Goal: Information Seeking & Learning: Learn about a topic

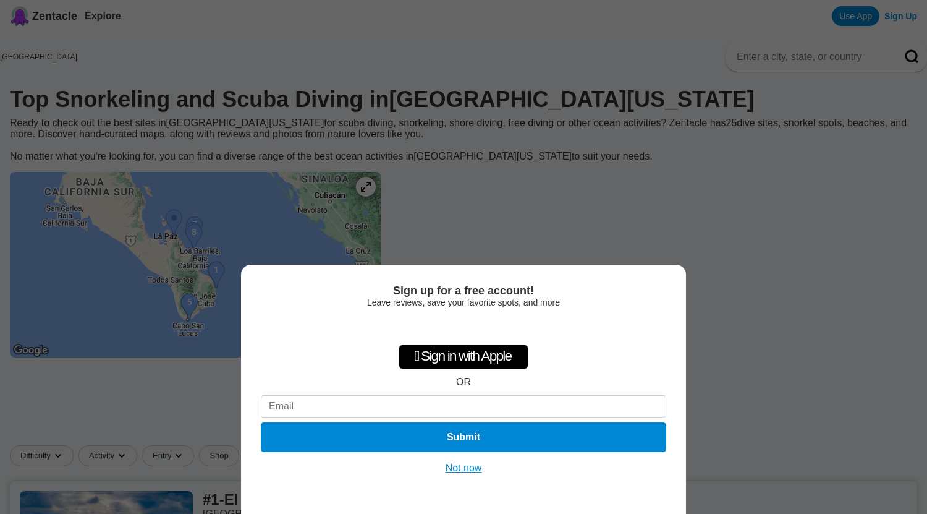
click at [474, 466] on button "Not now" at bounding box center [464, 468] width 44 height 12
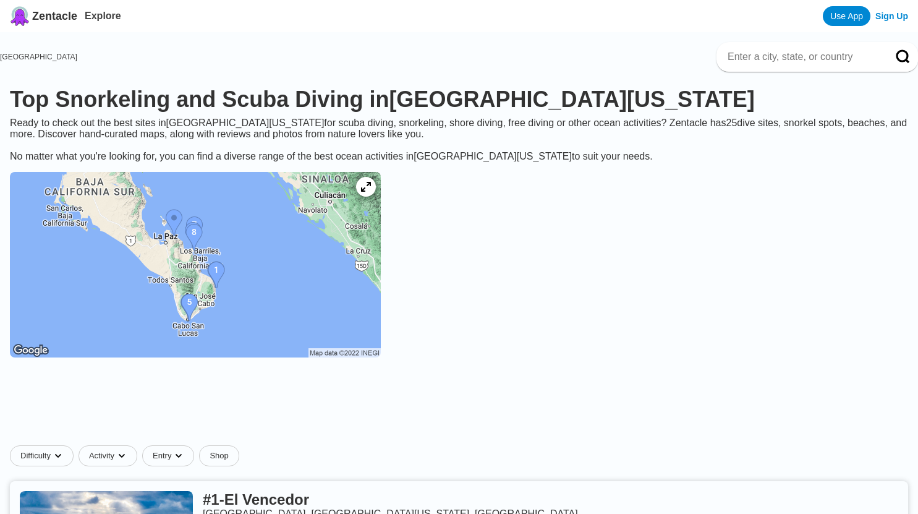
click at [303, 285] on img at bounding box center [195, 264] width 371 height 185
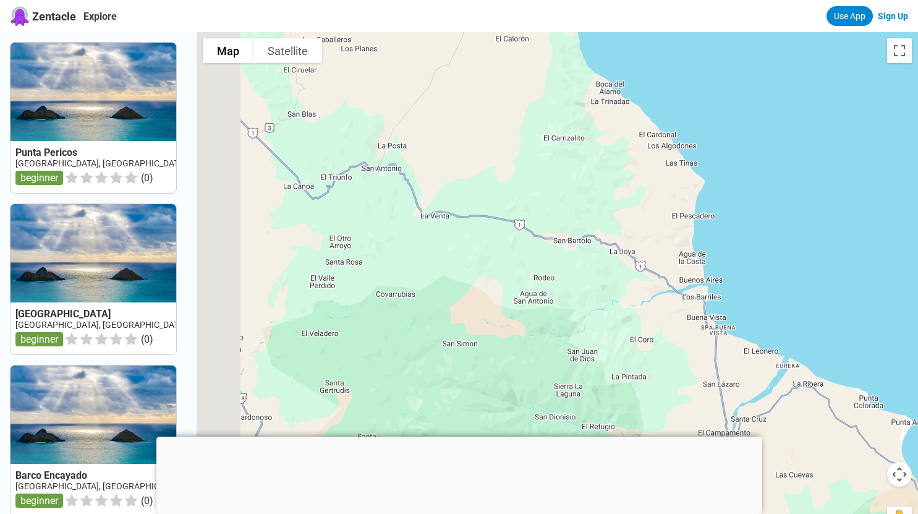
drag, startPoint x: 467, startPoint y: 363, endPoint x: 745, endPoint y: 106, distance: 378.8
click at [745, 106] on div at bounding box center [557, 289] width 721 height 514
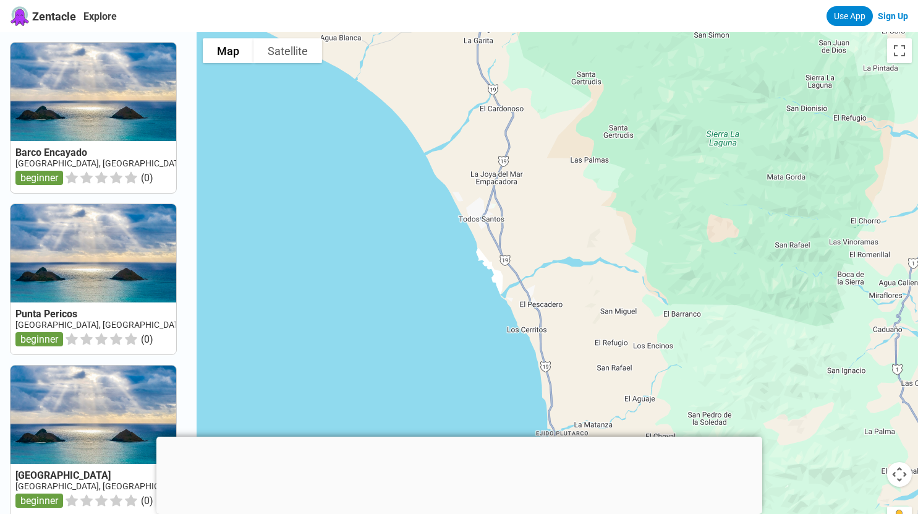
drag, startPoint x: 690, startPoint y: 286, endPoint x: 633, endPoint y: 113, distance: 182.2
click at [633, 113] on div at bounding box center [557, 289] width 721 height 514
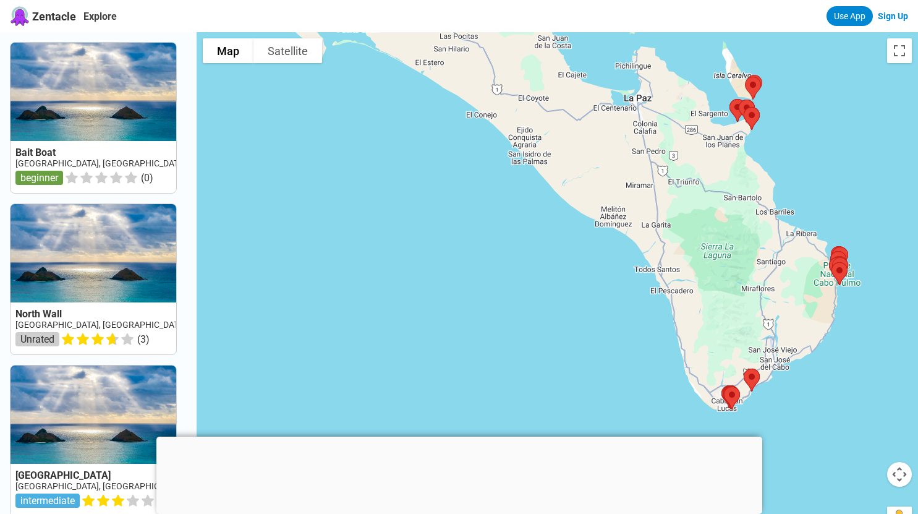
drag, startPoint x: 636, startPoint y: 129, endPoint x: 728, endPoint y: 325, distance: 216.5
click at [728, 325] on div at bounding box center [557, 289] width 721 height 514
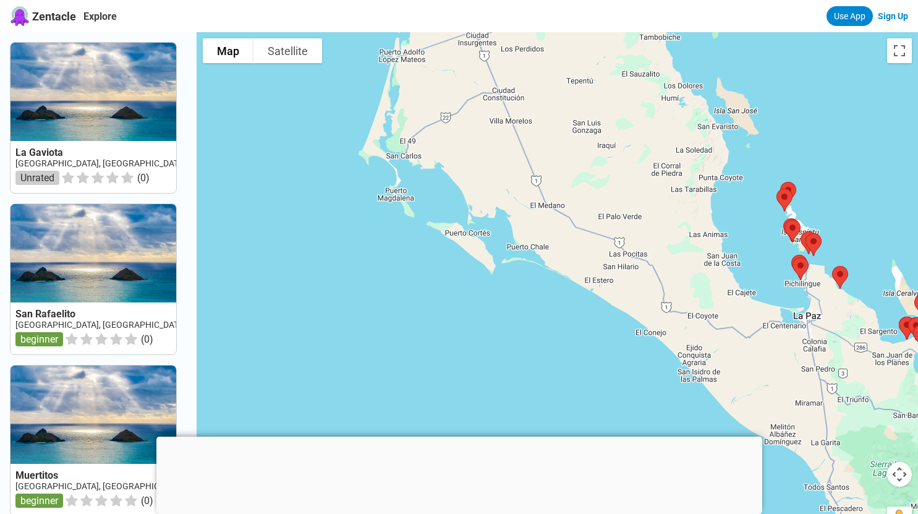
drag, startPoint x: 528, startPoint y: 151, endPoint x: 656, endPoint y: 271, distance: 175.4
click at [656, 271] on div at bounding box center [557, 289] width 721 height 514
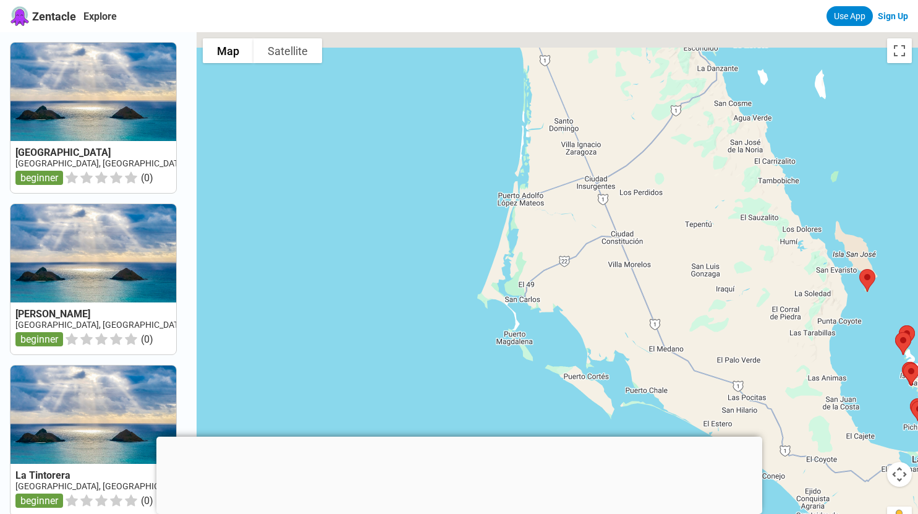
drag, startPoint x: 656, startPoint y: 271, endPoint x: 776, endPoint y: 416, distance: 188.0
click at [776, 416] on div at bounding box center [557, 289] width 721 height 514
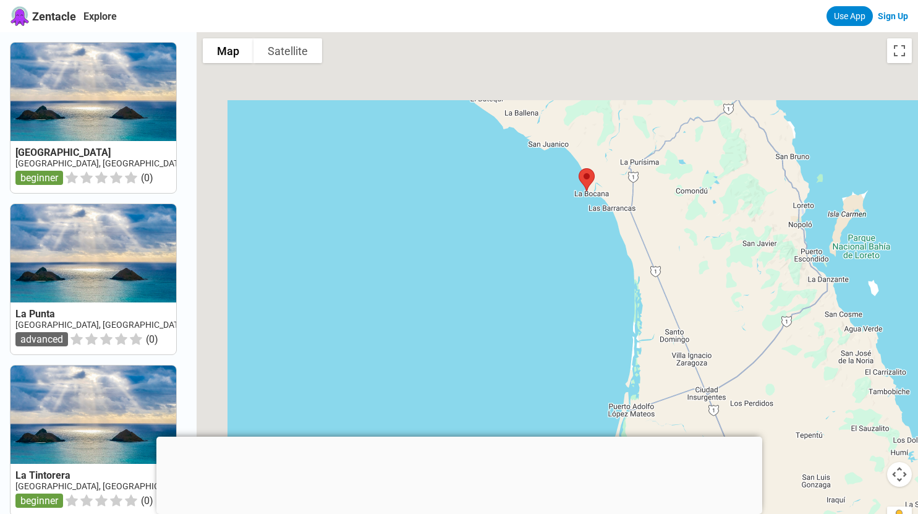
drag, startPoint x: 651, startPoint y: 142, endPoint x: 763, endPoint y: 356, distance: 242.2
click at [763, 356] on div at bounding box center [557, 289] width 721 height 514
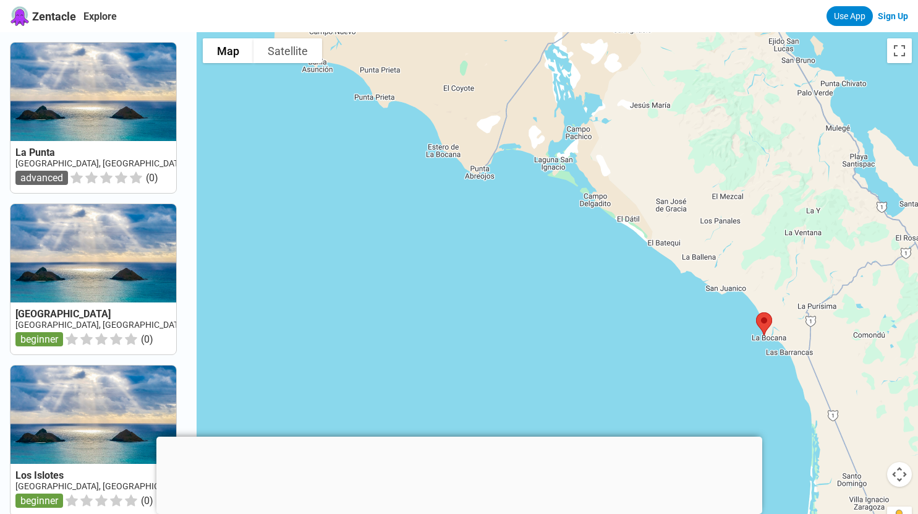
drag, startPoint x: 649, startPoint y: 192, endPoint x: 829, endPoint y: 334, distance: 228.9
click at [829, 334] on div at bounding box center [557, 289] width 721 height 514
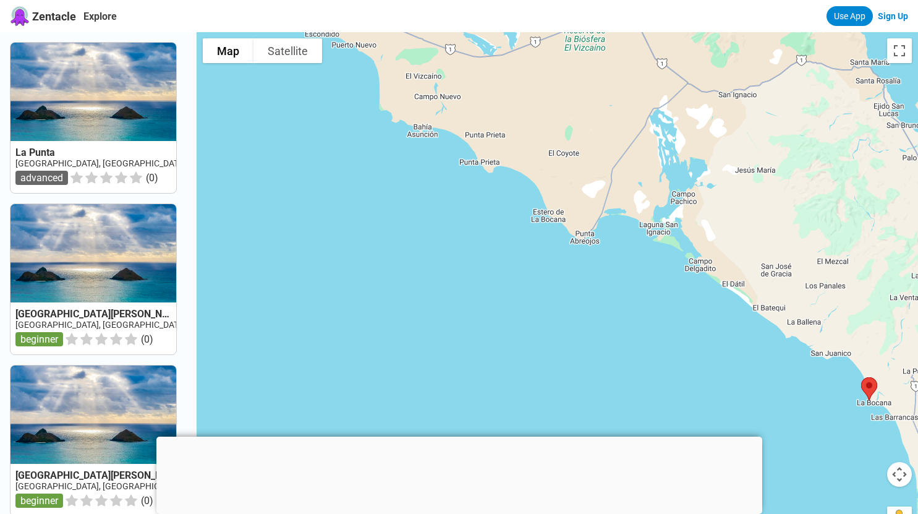
drag, startPoint x: 604, startPoint y: 151, endPoint x: 707, endPoint y: 220, distance: 124.0
click at [707, 220] on div at bounding box center [557, 289] width 721 height 514
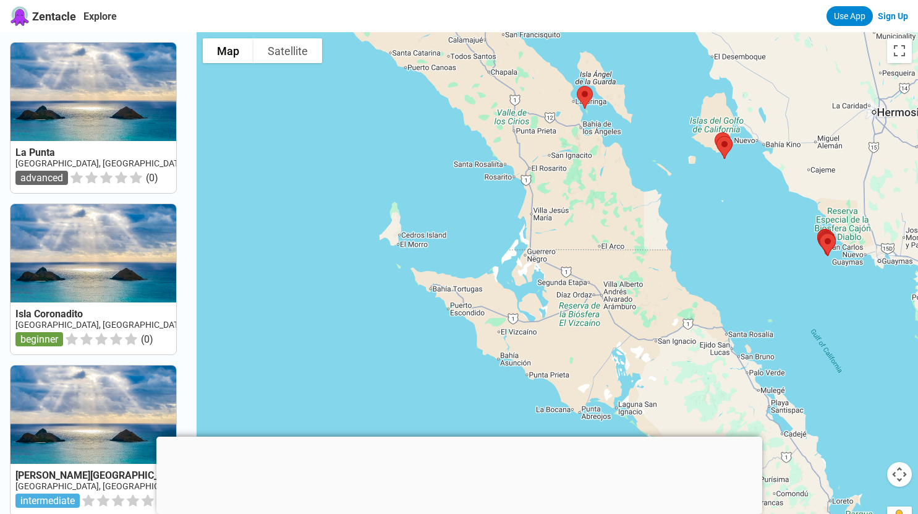
drag, startPoint x: 761, startPoint y: 172, endPoint x: 695, endPoint y: 357, distance: 196.9
click at [695, 357] on div at bounding box center [557, 289] width 721 height 514
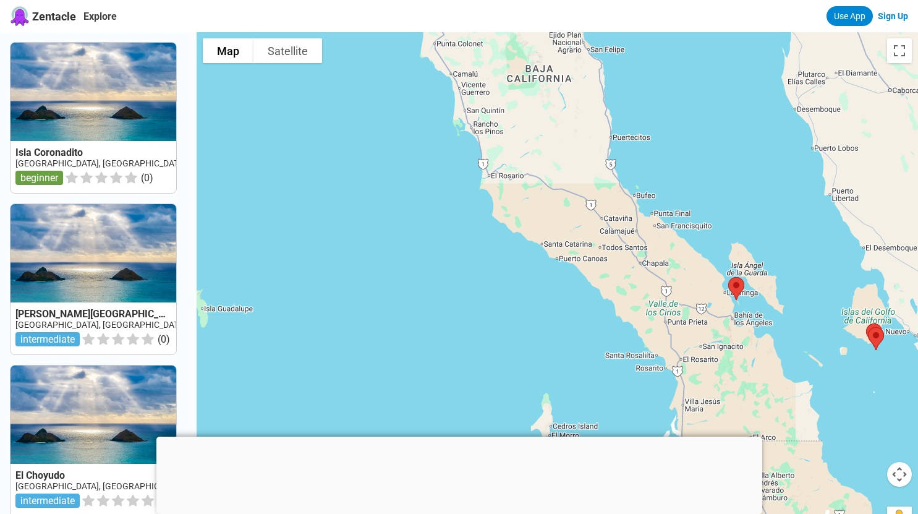
drag, startPoint x: 561, startPoint y: 130, endPoint x: 713, endPoint y: 323, distance: 245.6
click at [713, 323] on div at bounding box center [557, 289] width 721 height 514
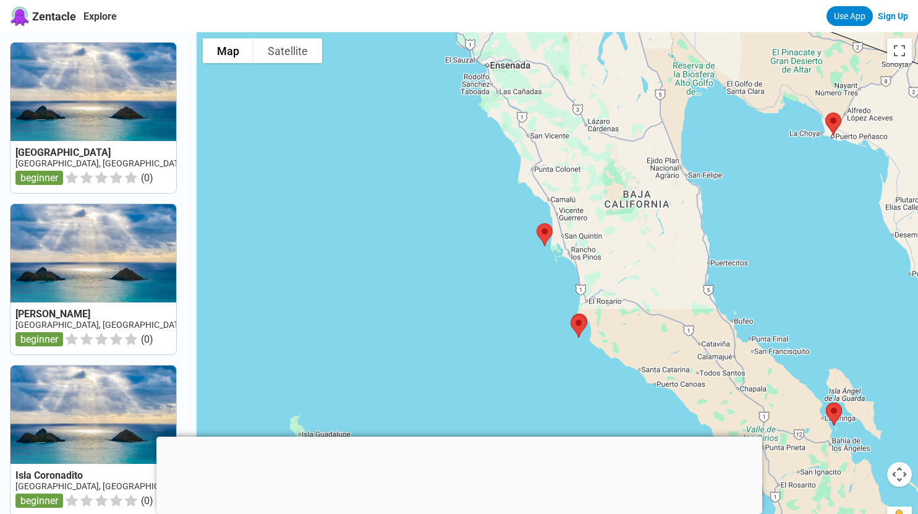
drag, startPoint x: 560, startPoint y: 103, endPoint x: 660, endPoint y: 232, distance: 163.6
click at [660, 232] on div at bounding box center [557, 289] width 721 height 514
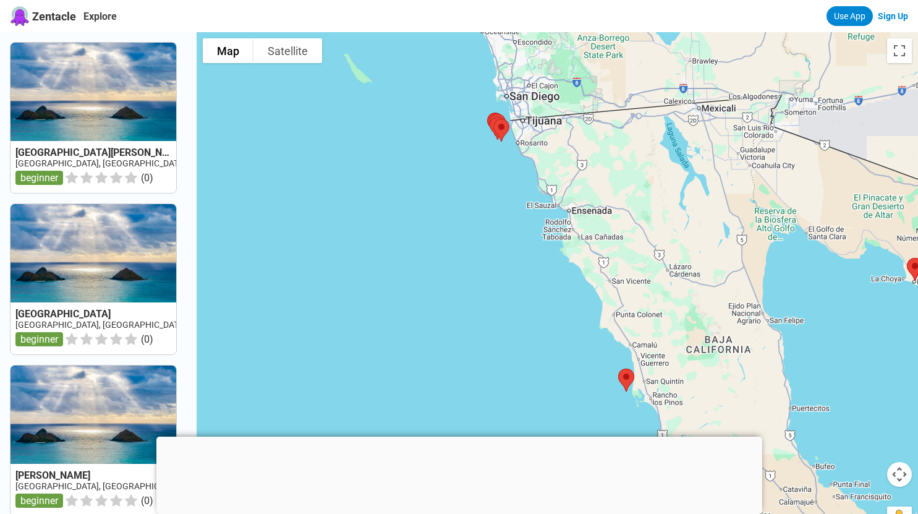
drag, startPoint x: 613, startPoint y: 168, endPoint x: 687, endPoint y: 304, distance: 154.9
click at [687, 304] on div at bounding box center [557, 289] width 721 height 514
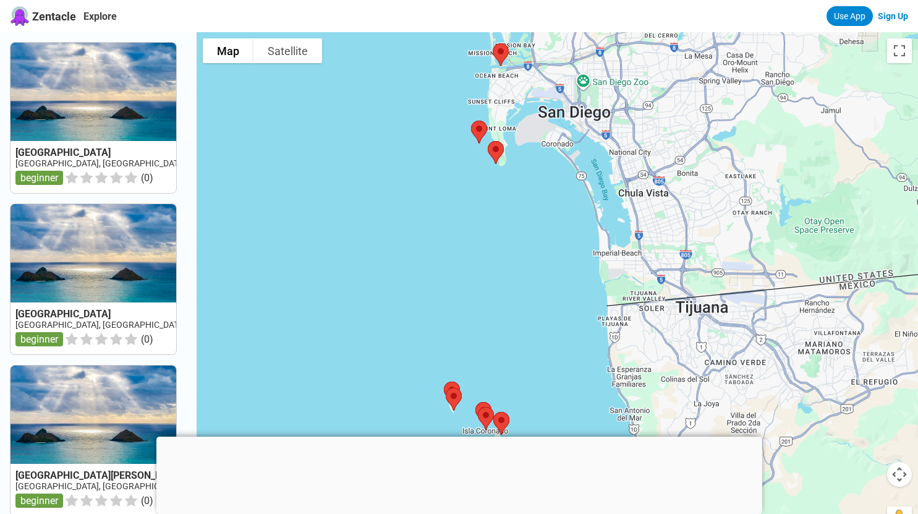
drag, startPoint x: 582, startPoint y: 168, endPoint x: 585, endPoint y: 333, distance: 165.7
click at [585, 333] on div at bounding box center [557, 289] width 721 height 514
click at [498, 153] on img at bounding box center [496, 153] width 26 height 33
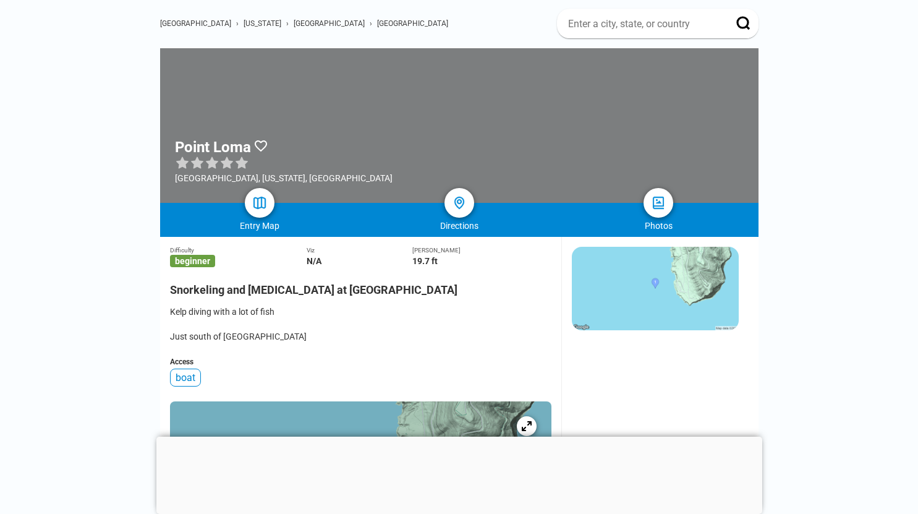
scroll to position [88, 0]
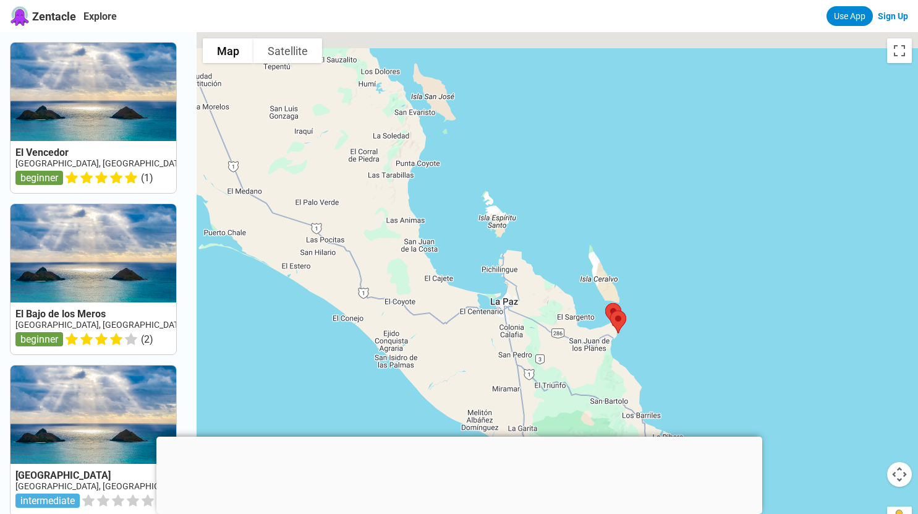
drag, startPoint x: 379, startPoint y: 261, endPoint x: 612, endPoint y: 532, distance: 357.2
click at [612, 513] on html "Zentacle Explore Use App Sign Up El Vencedor Mexico, Baja California, Cabo Pulm…" at bounding box center [459, 500] width 918 height 1001
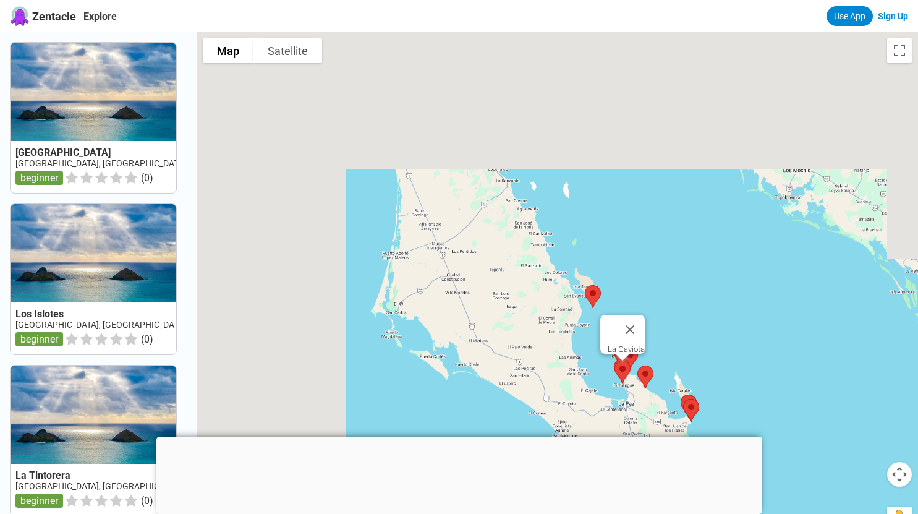
scroll to position [1, 0]
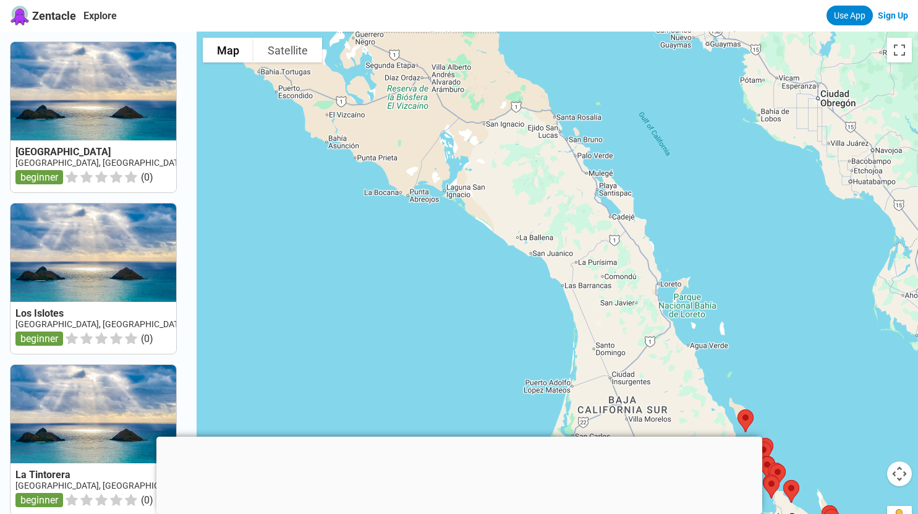
drag, startPoint x: 393, startPoint y: 228, endPoint x: 550, endPoint y: 353, distance: 200.1
click at [550, 353] on div at bounding box center [557, 289] width 721 height 514
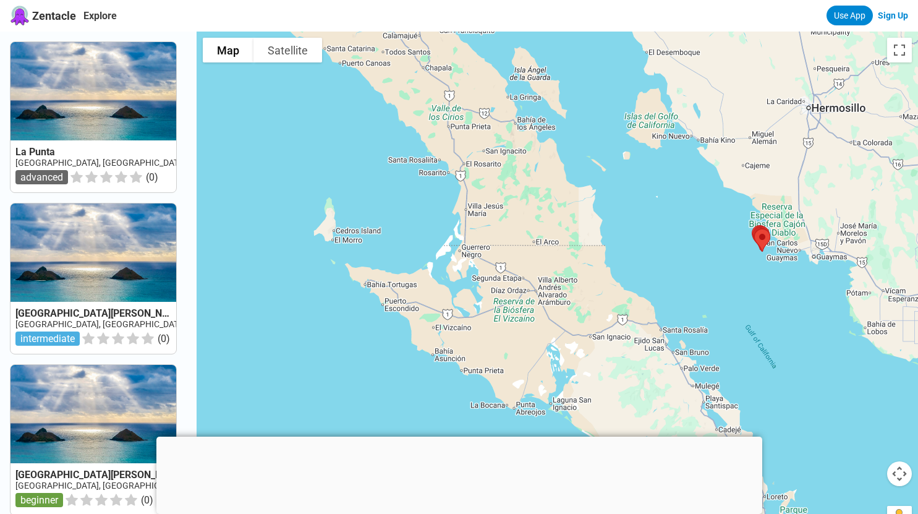
drag, startPoint x: 441, startPoint y: 132, endPoint x: 518, endPoint y: 303, distance: 187.6
click at [518, 303] on div at bounding box center [557, 289] width 721 height 514
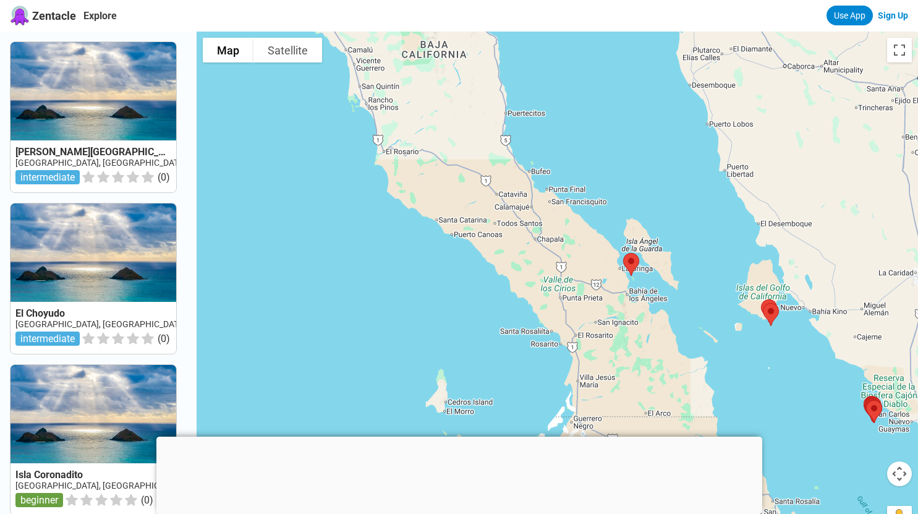
drag, startPoint x: 464, startPoint y: 206, endPoint x: 577, endPoint y: 380, distance: 207.3
click at [577, 380] on div at bounding box center [557, 289] width 721 height 514
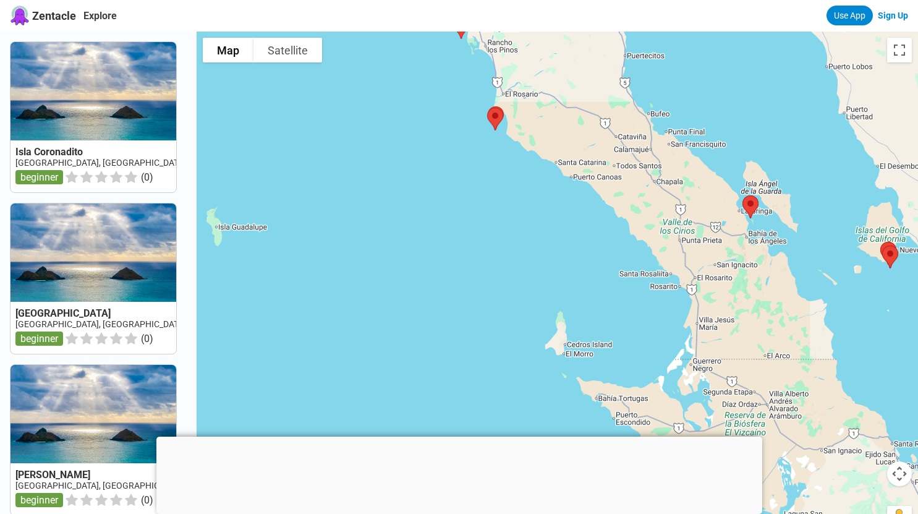
drag, startPoint x: 588, startPoint y: 268, endPoint x: 588, endPoint y: 299, distance: 30.9
click at [588, 299] on div at bounding box center [557, 289] width 721 height 514
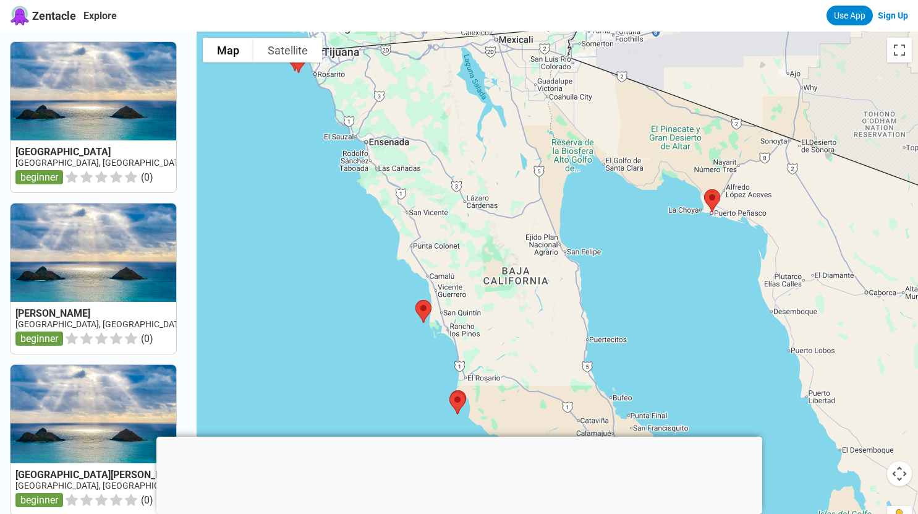
drag, startPoint x: 622, startPoint y: 156, endPoint x: 592, endPoint y: 312, distance: 158.7
click at [592, 312] on div at bounding box center [557, 289] width 721 height 514
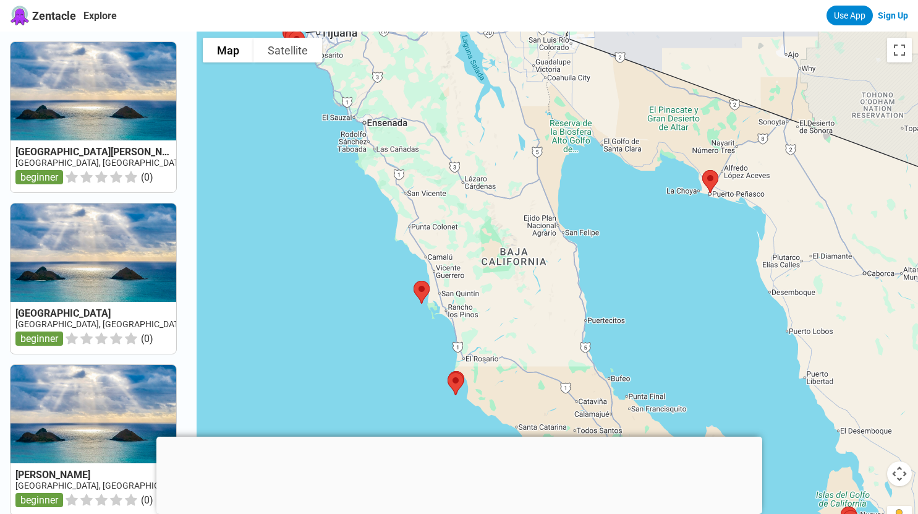
drag, startPoint x: 402, startPoint y: 161, endPoint x: 397, endPoint y: 134, distance: 28.3
click at [397, 134] on div at bounding box center [557, 289] width 721 height 514
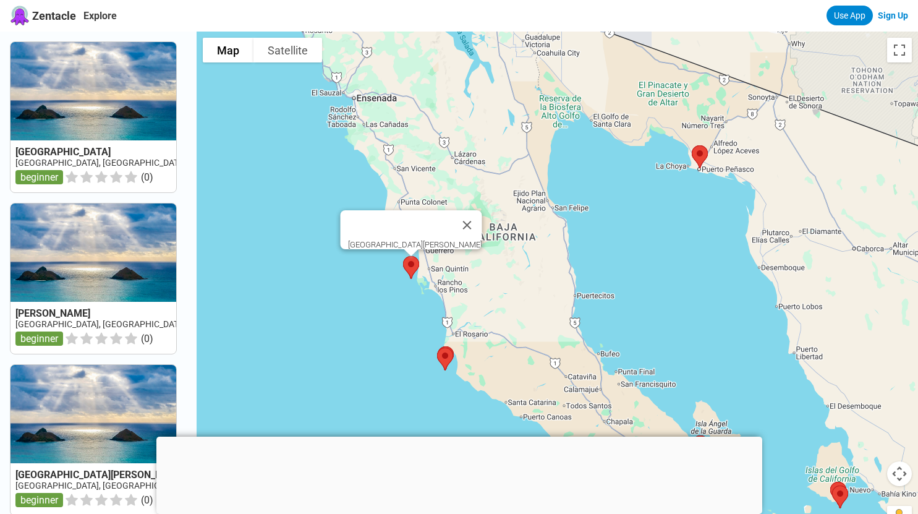
click at [418, 270] on img at bounding box center [411, 267] width 26 height 33
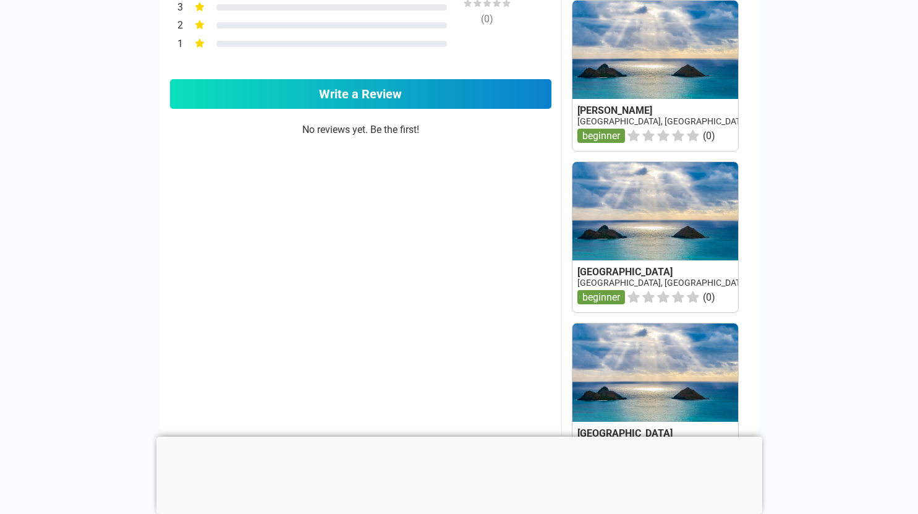
scroll to position [795, 0]
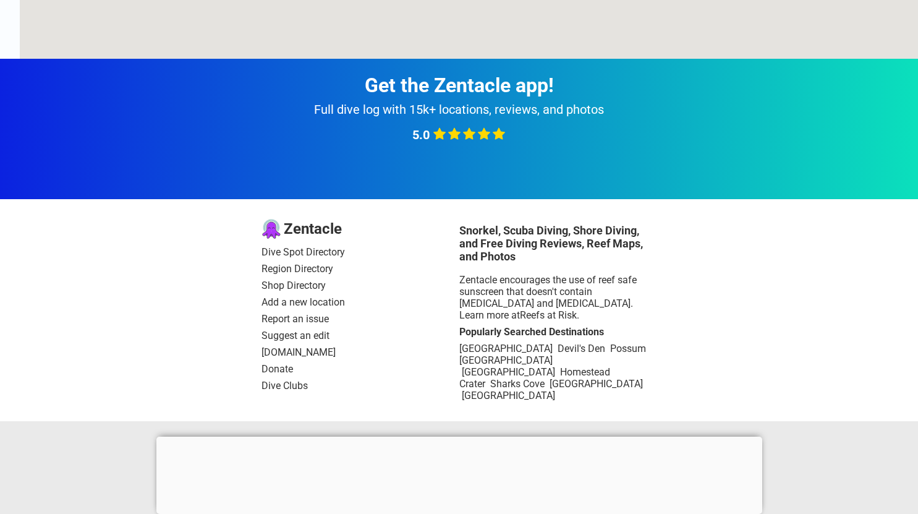
scroll to position [1, 0]
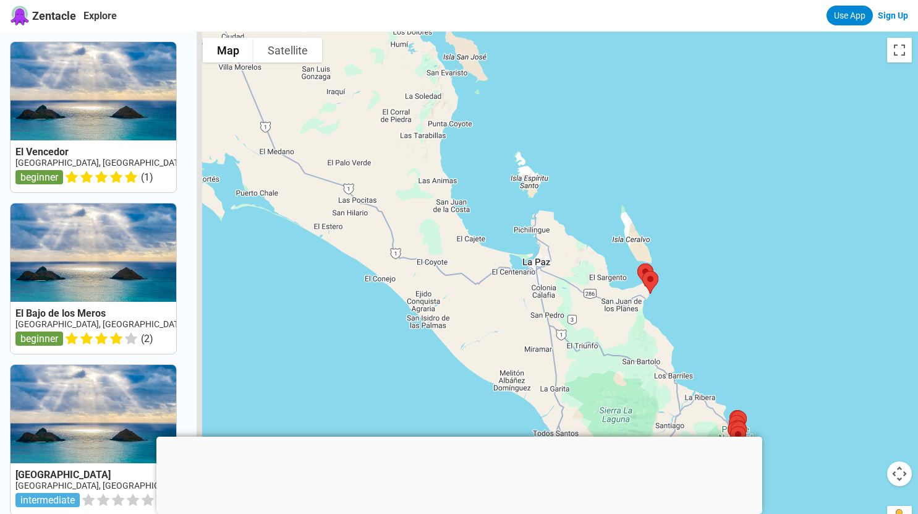
drag, startPoint x: 274, startPoint y: 103, endPoint x: 480, endPoint y: 252, distance: 254.1
click at [480, 252] on div at bounding box center [557, 289] width 721 height 514
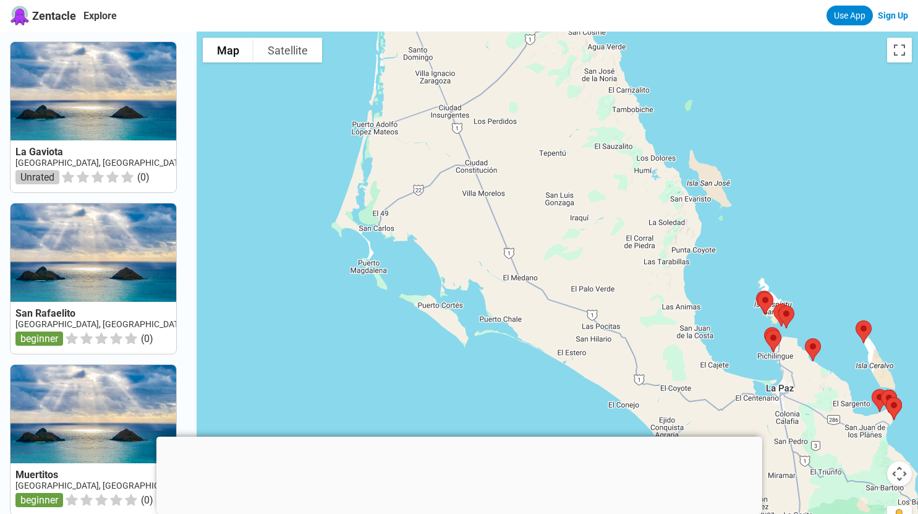
drag, startPoint x: 360, startPoint y: 155, endPoint x: 582, endPoint y: 282, distance: 256.4
click at [582, 282] on div at bounding box center [557, 289] width 721 height 514
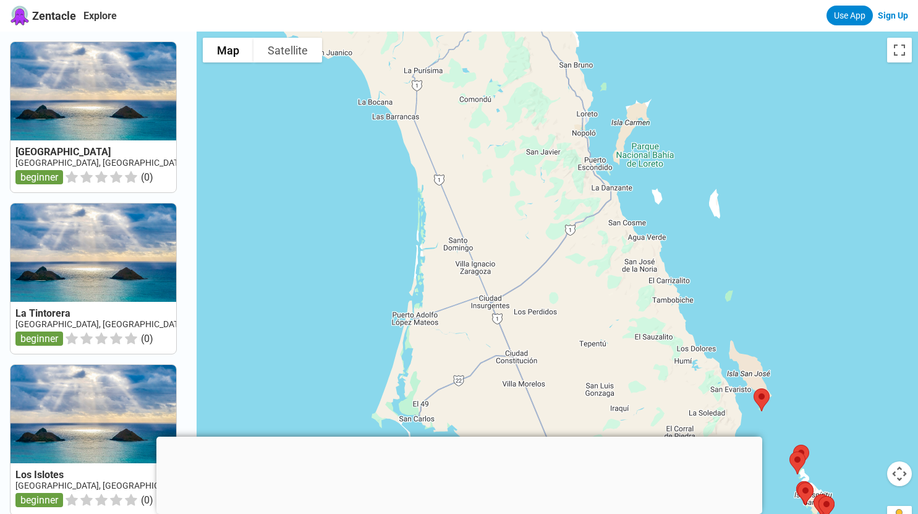
drag, startPoint x: 503, startPoint y: 175, endPoint x: 535, endPoint y: 368, distance: 195.5
click at [535, 368] on div at bounding box center [557, 289] width 721 height 514
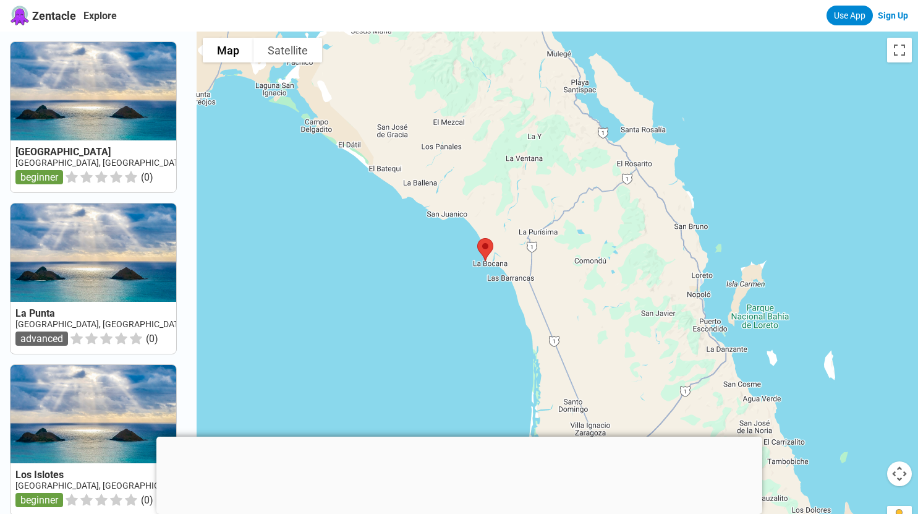
drag, startPoint x: 499, startPoint y: 189, endPoint x: 615, endPoint y: 353, distance: 200.8
click at [615, 353] on div at bounding box center [557, 289] width 721 height 514
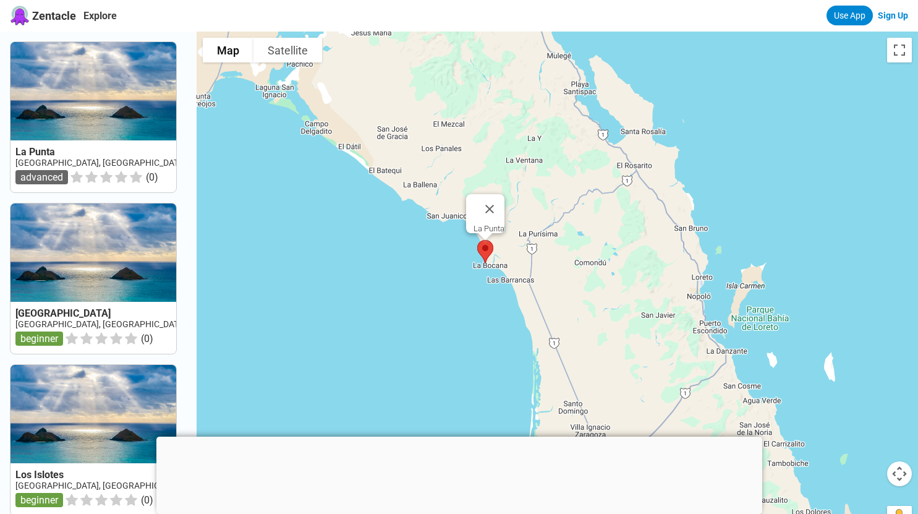
click at [491, 251] on img at bounding box center [485, 251] width 26 height 33
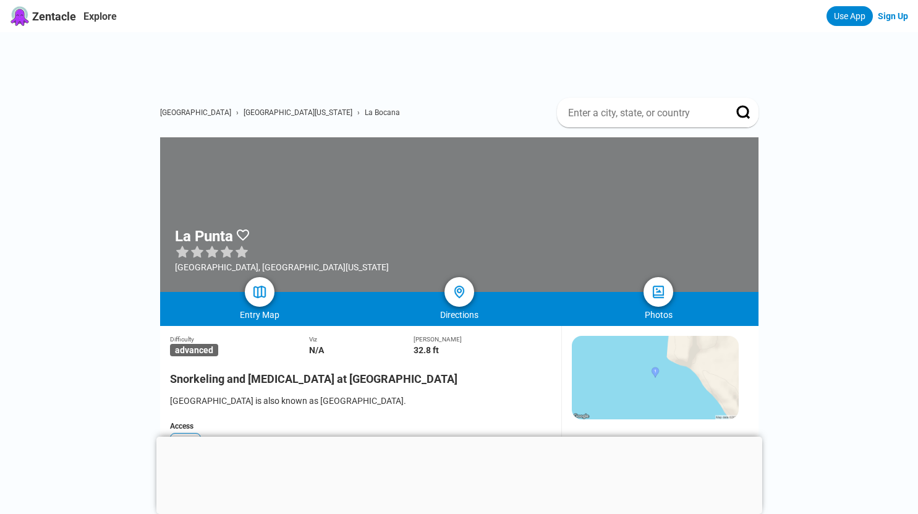
scroll to position [1, 0]
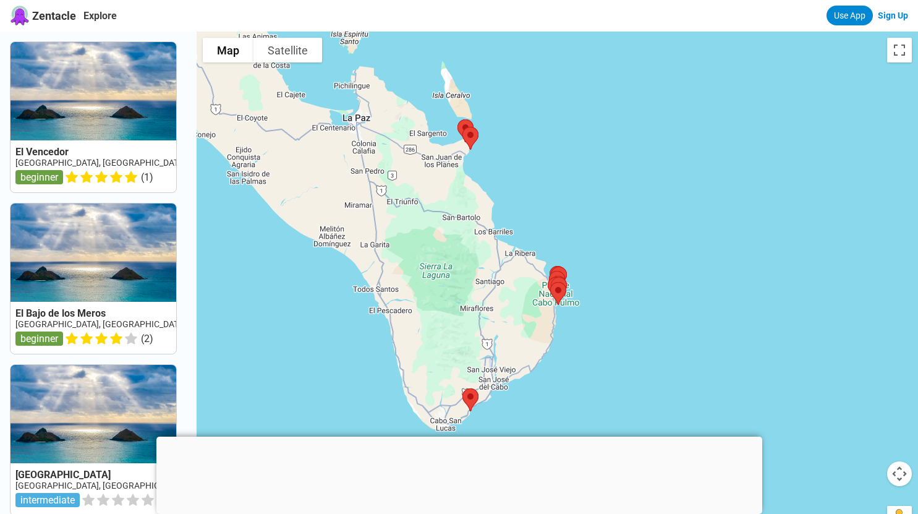
drag, startPoint x: 348, startPoint y: 187, endPoint x: 624, endPoint y: 407, distance: 352.8
click at [624, 407] on div at bounding box center [557, 289] width 721 height 514
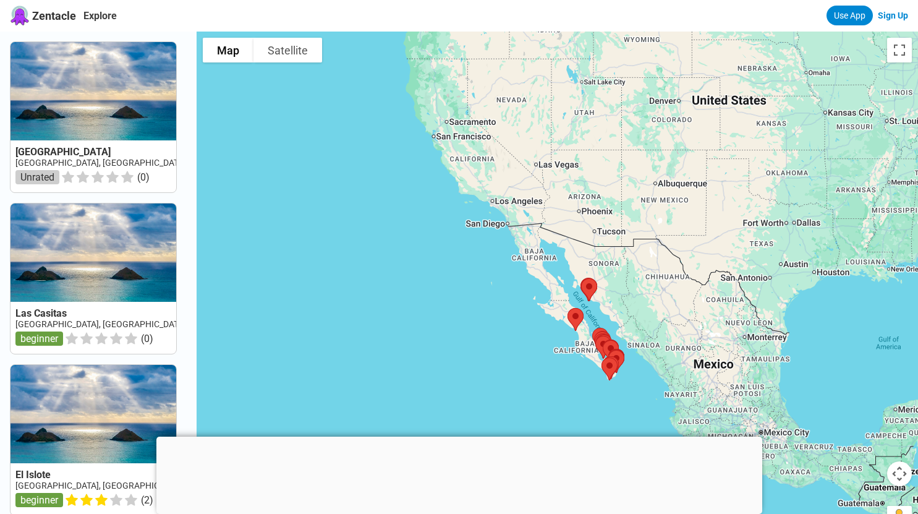
drag, startPoint x: 462, startPoint y: 117, endPoint x: 538, endPoint y: 212, distance: 121.4
click at [538, 212] on div at bounding box center [557, 289] width 721 height 514
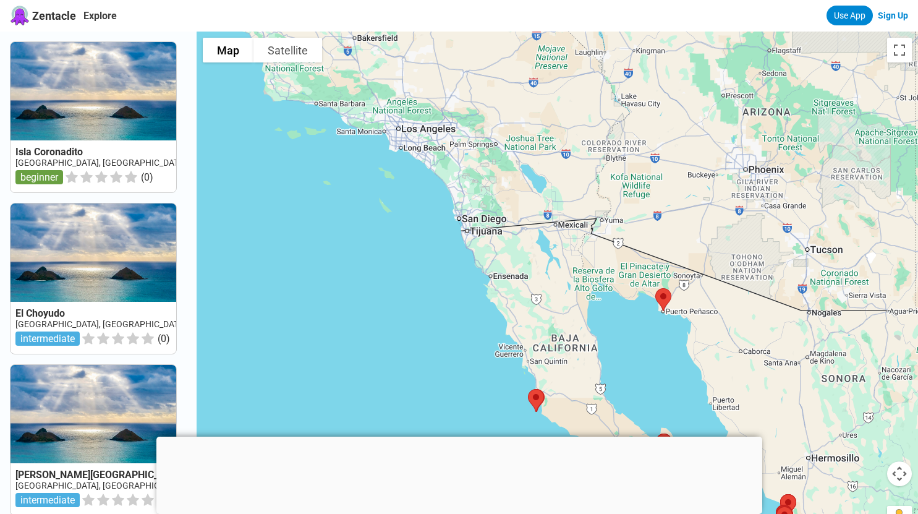
drag, startPoint x: 457, startPoint y: 127, endPoint x: 551, endPoint y: 300, distance: 196.4
click at [551, 300] on div at bounding box center [557, 289] width 721 height 514
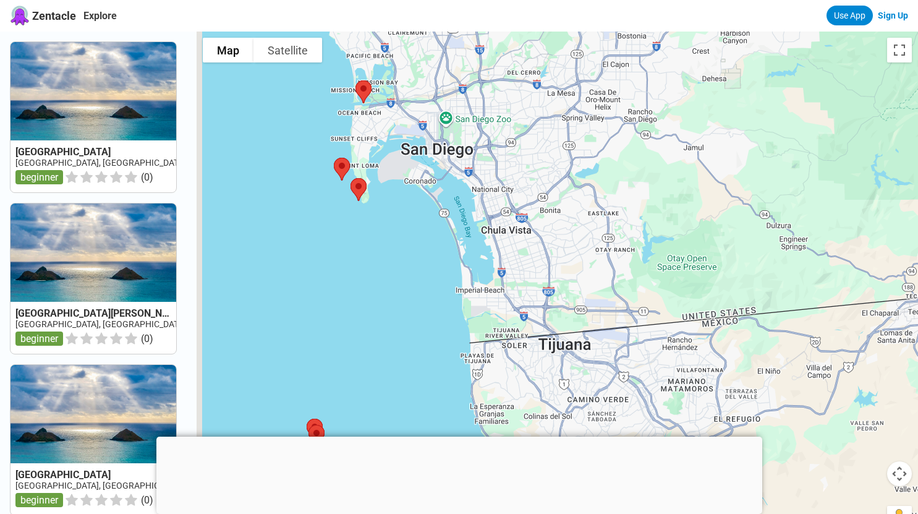
drag, startPoint x: 372, startPoint y: 195, endPoint x: 512, endPoint y: 287, distance: 168.0
click at [512, 287] on div at bounding box center [557, 289] width 721 height 514
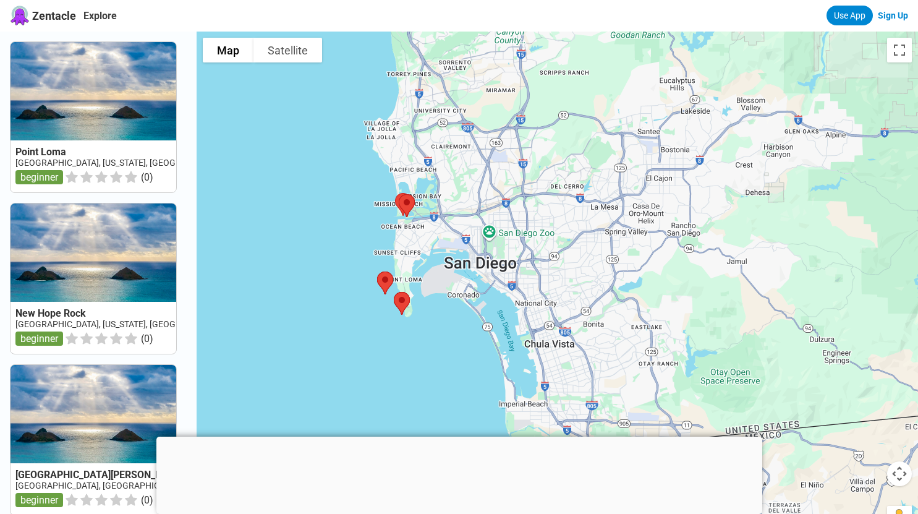
drag, startPoint x: 423, startPoint y: 119, endPoint x: 467, endPoint y: 234, distance: 123.1
click at [467, 234] on div at bounding box center [557, 289] width 721 height 514
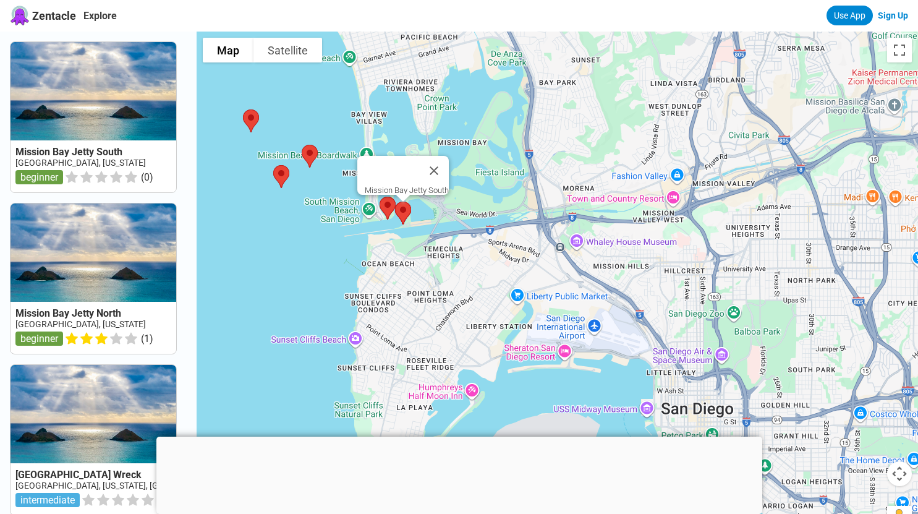
click at [407, 210] on img at bounding box center [403, 213] width 26 height 33
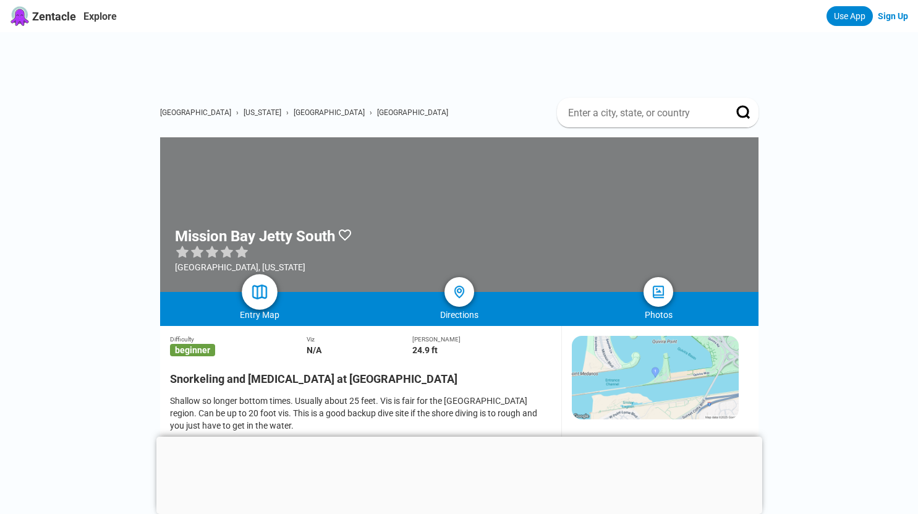
click at [262, 295] on img at bounding box center [259, 292] width 18 height 18
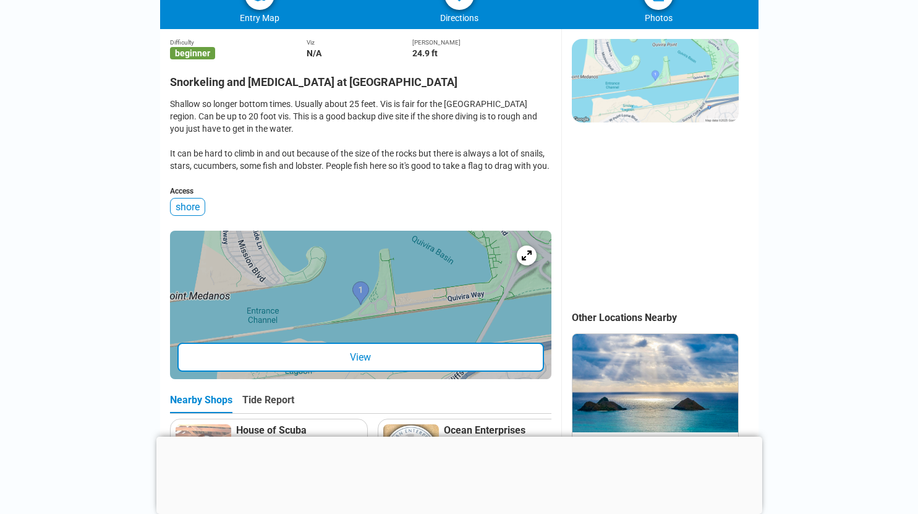
scroll to position [297, 0]
click at [335, 367] on div "View" at bounding box center [360, 356] width 367 height 29
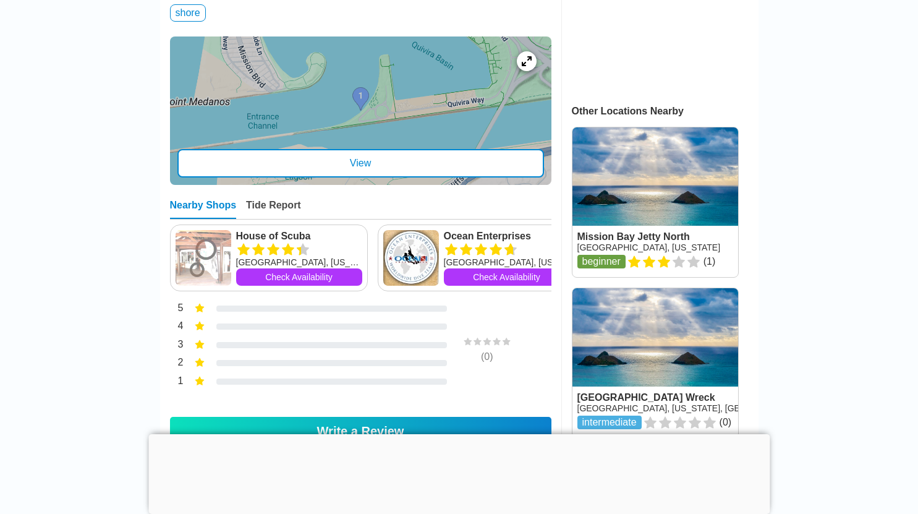
scroll to position [535, 0]
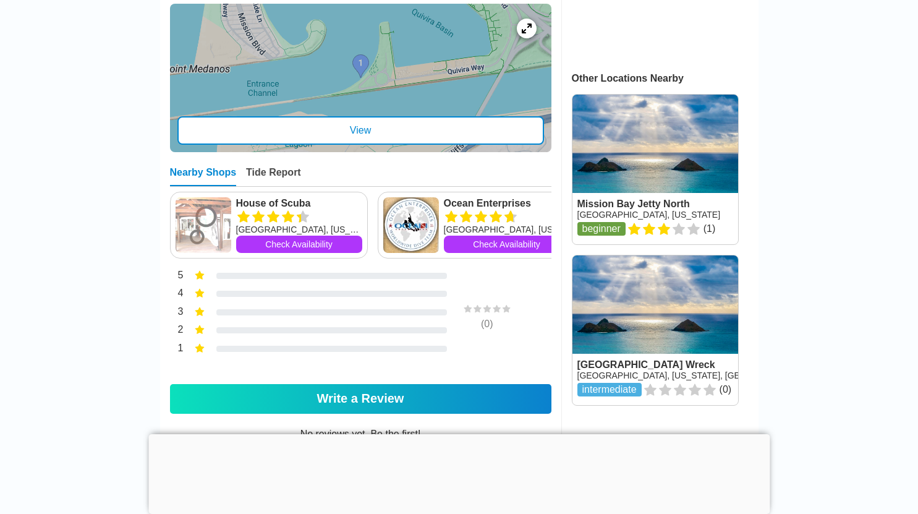
click at [650, 339] on link at bounding box center [655, 330] width 166 height 150
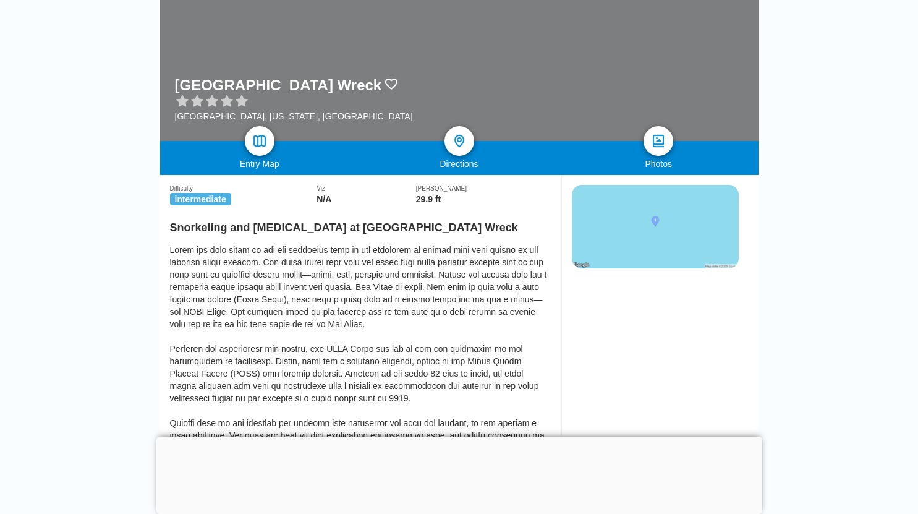
scroll to position [159, 0]
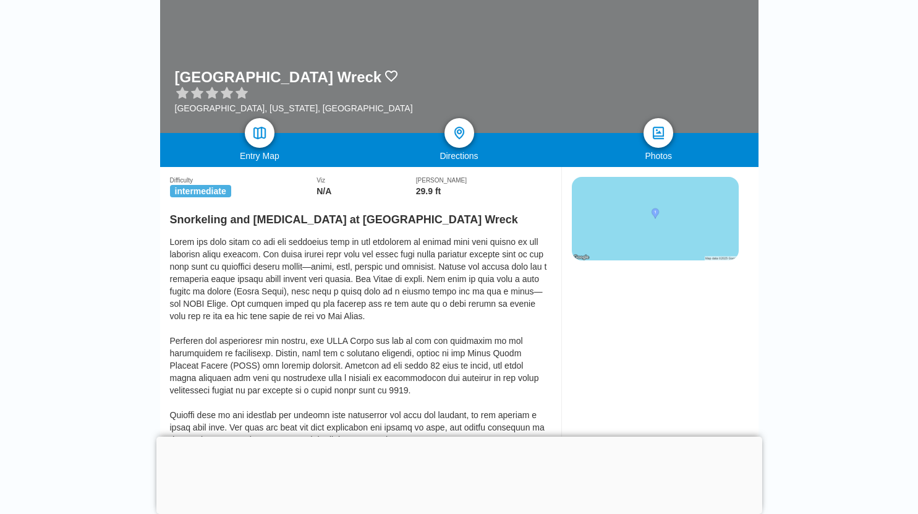
click at [691, 216] on img at bounding box center [655, 218] width 167 height 83
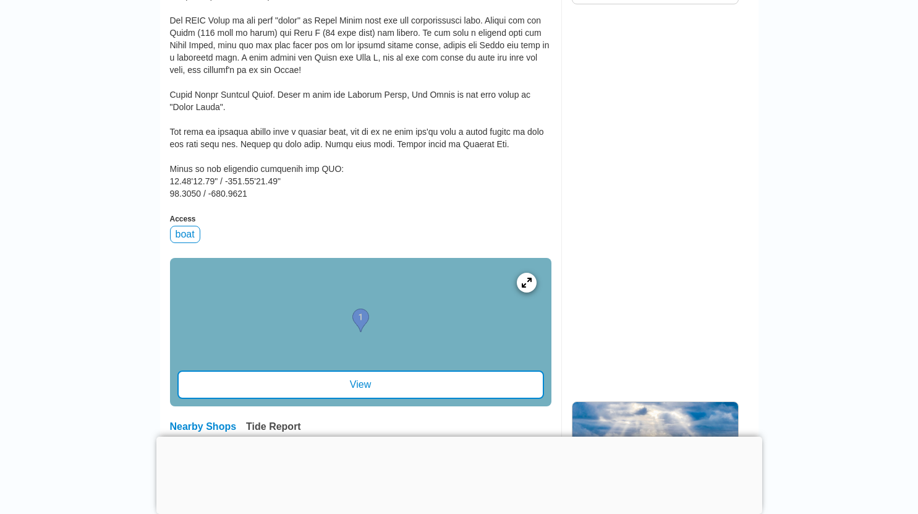
scroll to position [934, 0]
